Goal: Find specific page/section: Find specific page/section

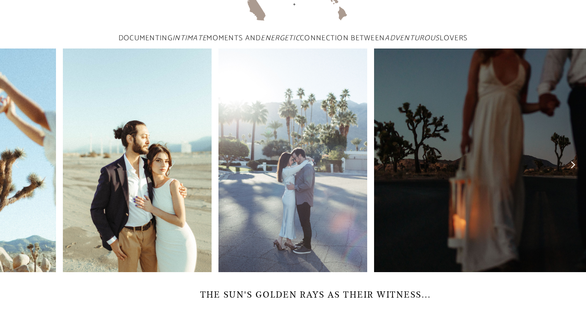
scroll to position [260, 0]
click at [578, 180] on div at bounding box center [527, 159] width 117 height 223
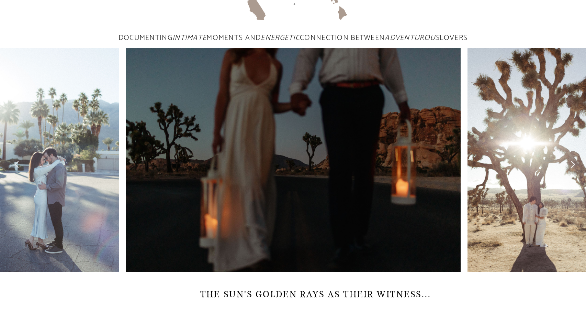
click at [575, 168] on icon at bounding box center [574, 164] width 4 height 7
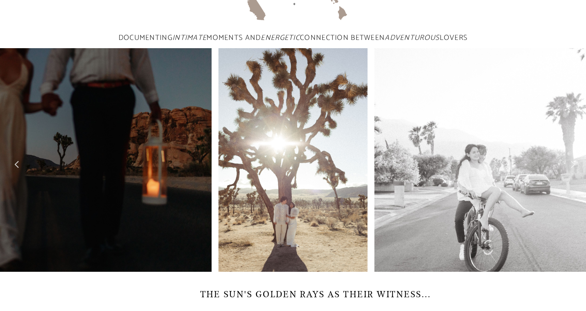
click at [575, 168] on icon at bounding box center [574, 164] width 4 height 7
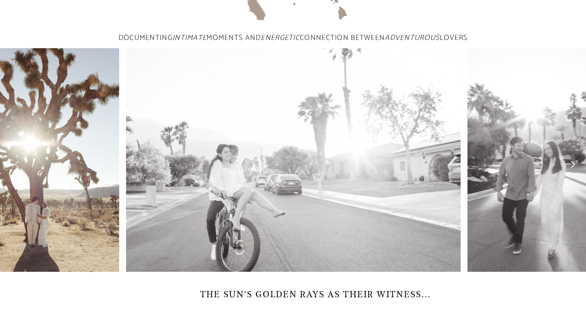
click at [575, 168] on icon at bounding box center [574, 164] width 4 height 7
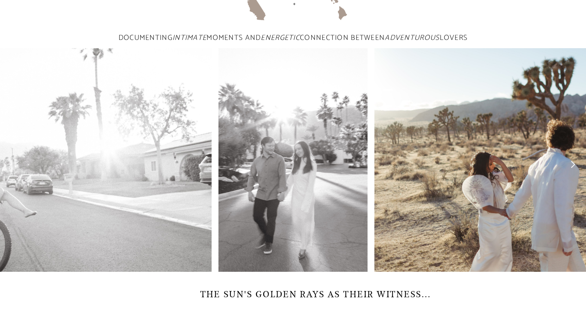
click at [575, 168] on icon at bounding box center [574, 164] width 4 height 7
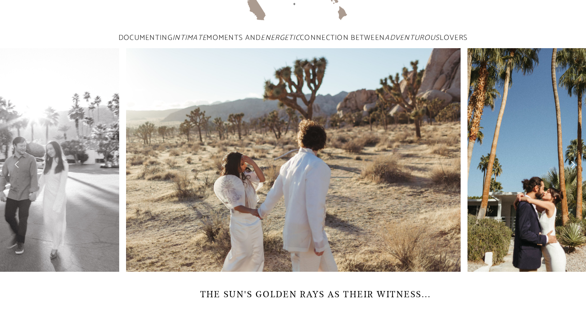
click at [575, 168] on icon at bounding box center [574, 164] width 4 height 7
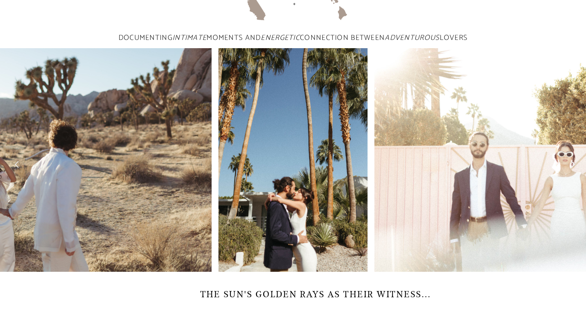
click at [575, 168] on icon at bounding box center [574, 164] width 4 height 7
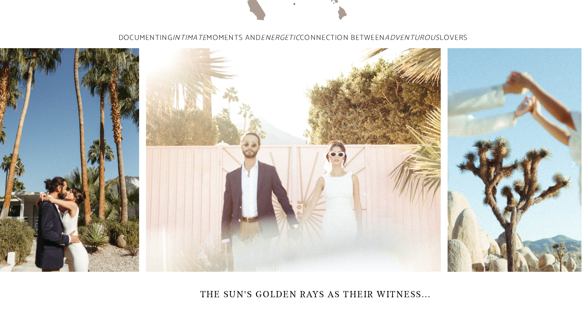
click at [575, 168] on icon at bounding box center [574, 164] width 4 height 7
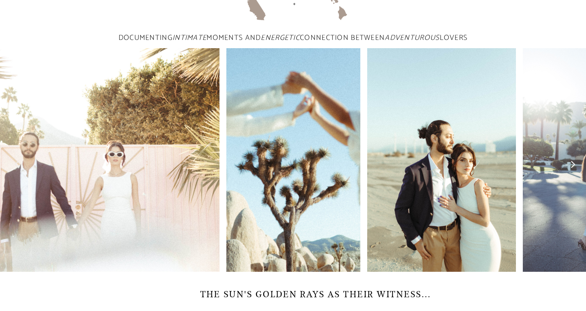
click at [575, 168] on icon at bounding box center [574, 164] width 4 height 7
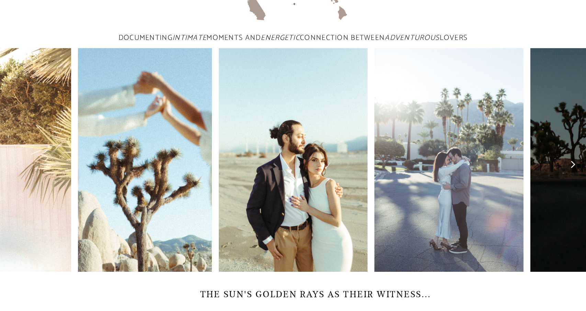
click at [575, 168] on icon at bounding box center [574, 164] width 4 height 7
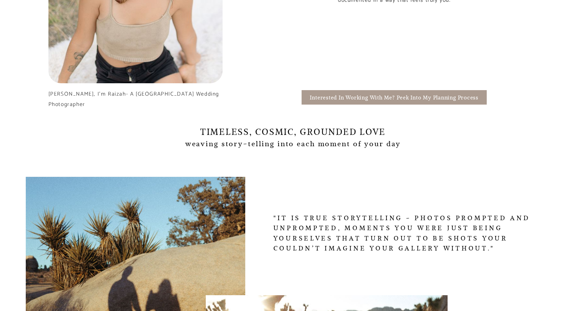
scroll to position [697, 0]
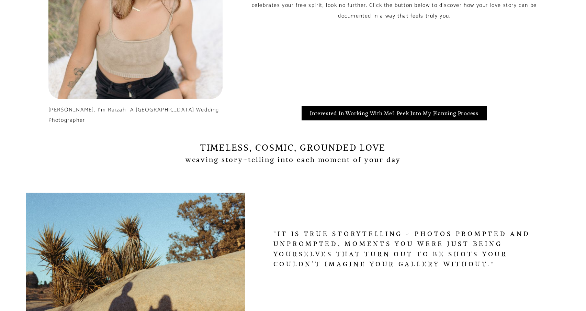
click at [387, 117] on span "Interested in Working with me? Peek into my planning process" at bounding box center [394, 113] width 169 height 8
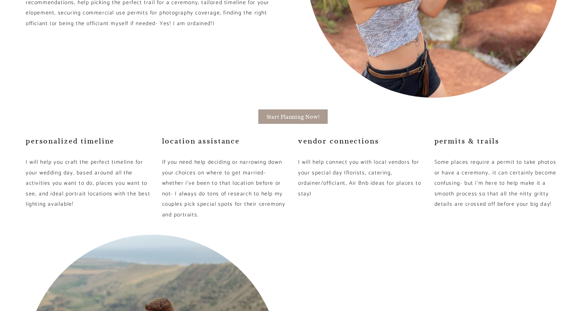
scroll to position [953, 0]
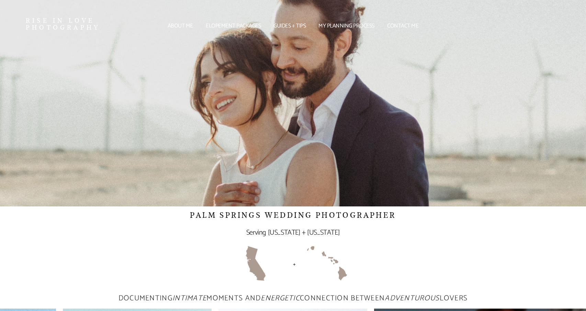
scroll to position [697, 0]
